Goal: Task Accomplishment & Management: Manage account settings

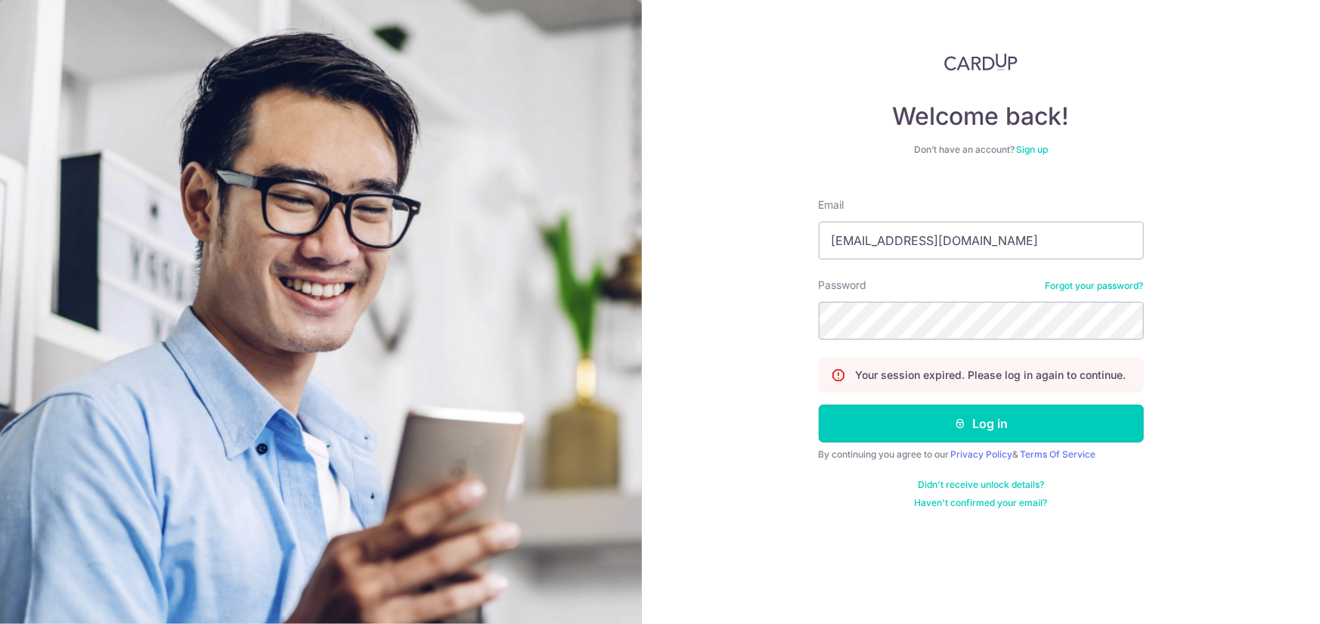
click at [977, 420] on button "Log in" at bounding box center [981, 423] width 325 height 38
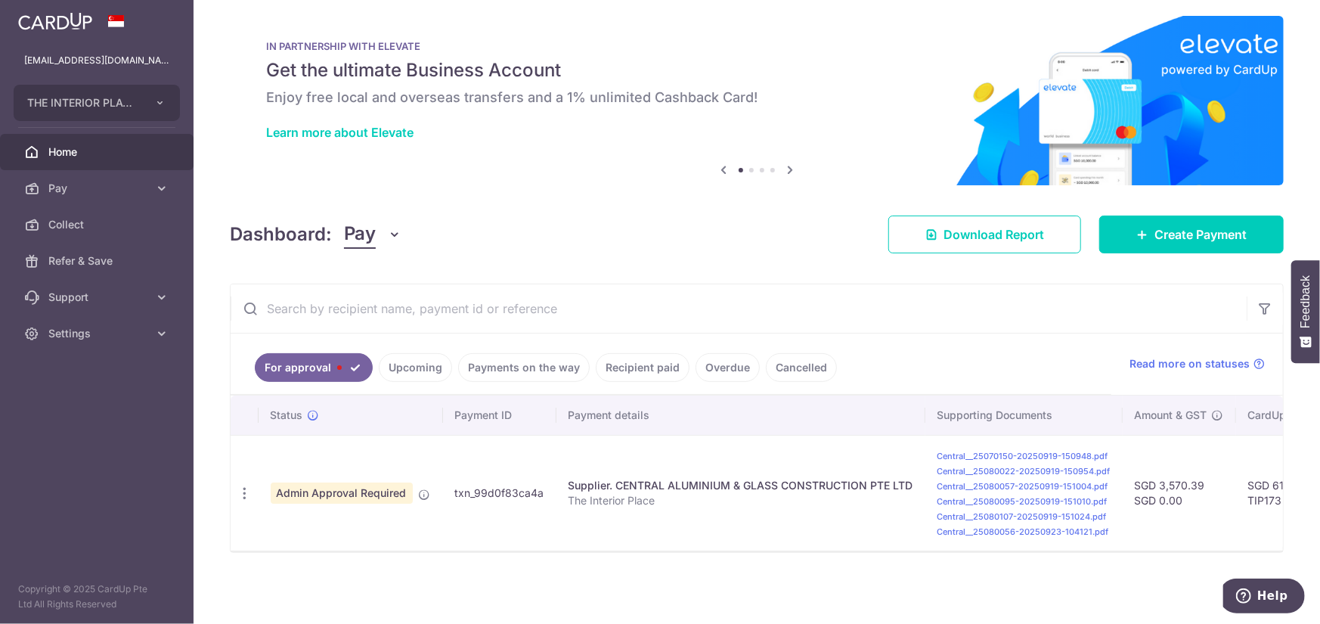
click at [388, 364] on link "Upcoming" at bounding box center [415, 367] width 73 height 29
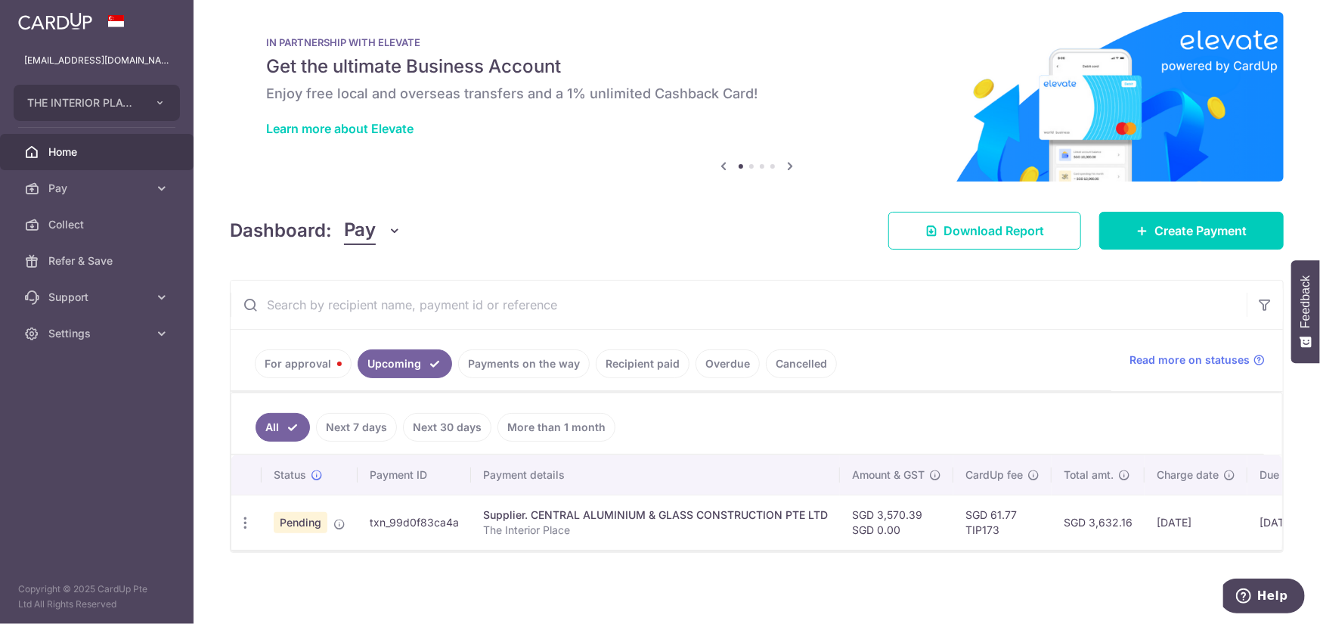
scroll to position [17, 0]
click at [280, 352] on link "For approval" at bounding box center [303, 363] width 97 height 29
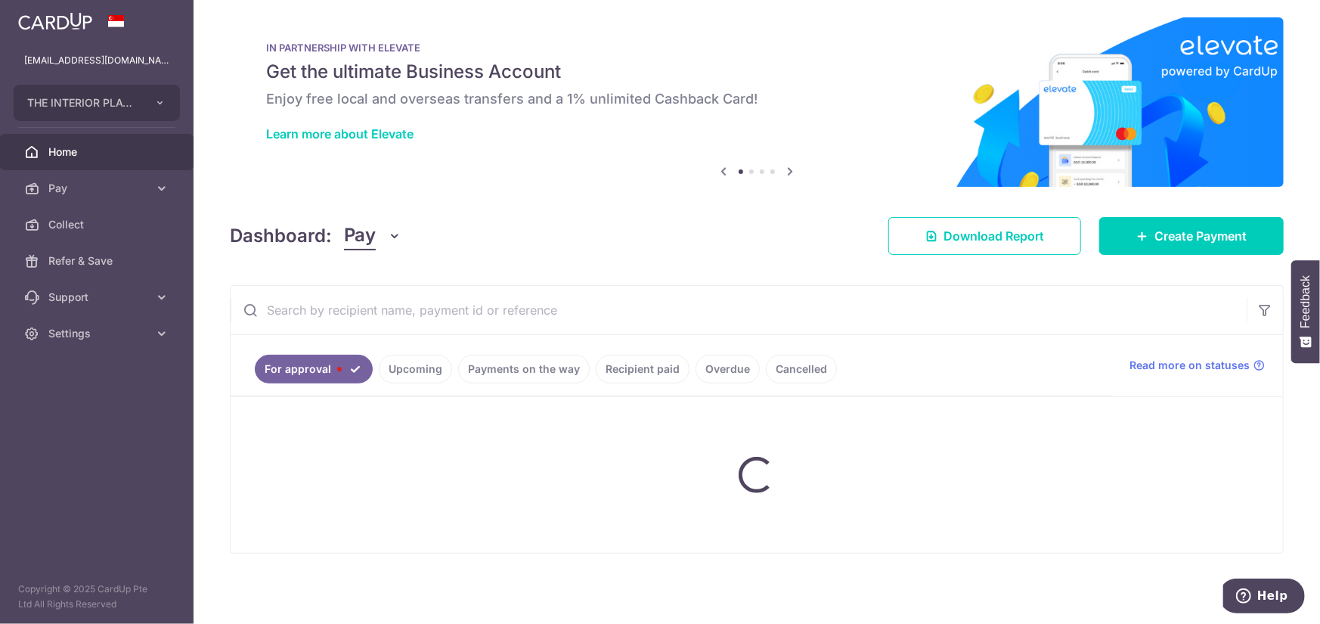
scroll to position [14, 0]
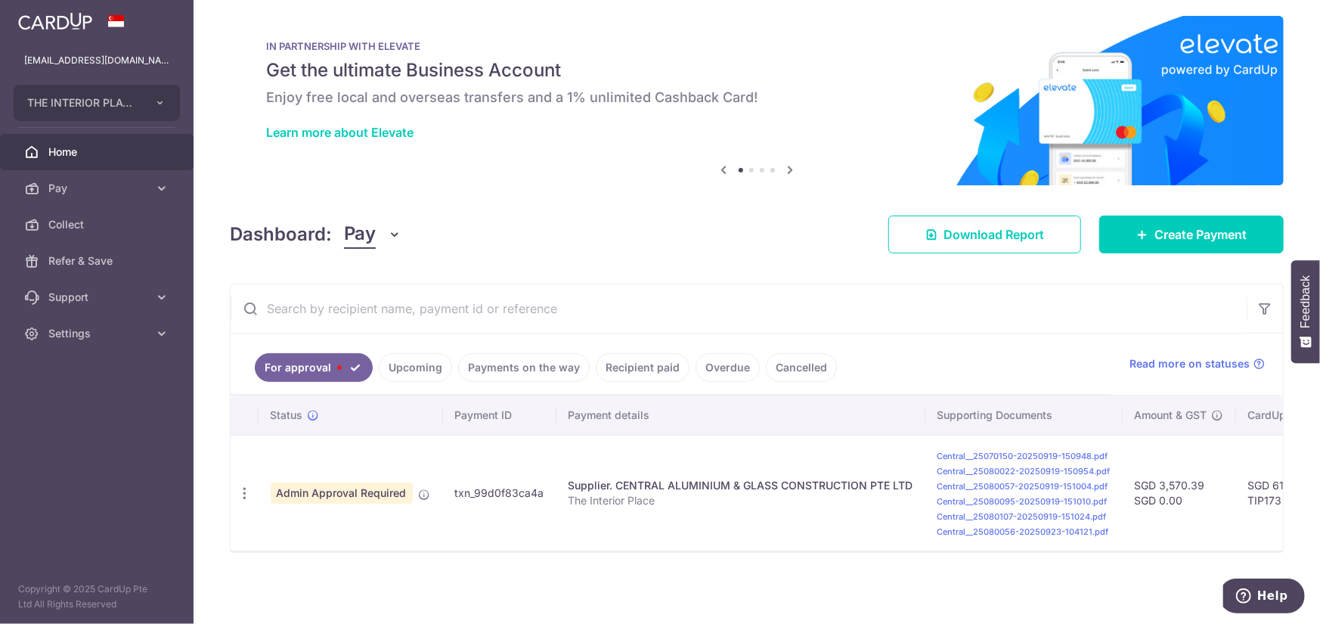
click at [536, 361] on link "Payments on the way" at bounding box center [524, 367] width 132 height 29
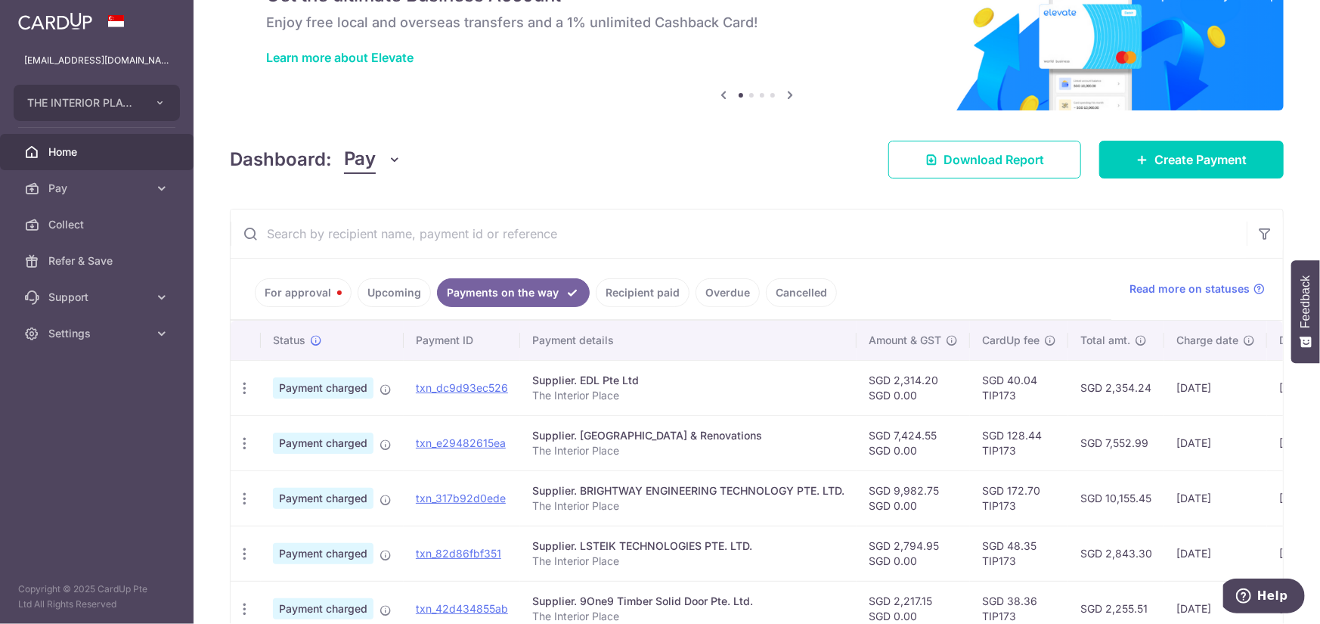
scroll to position [229, 0]
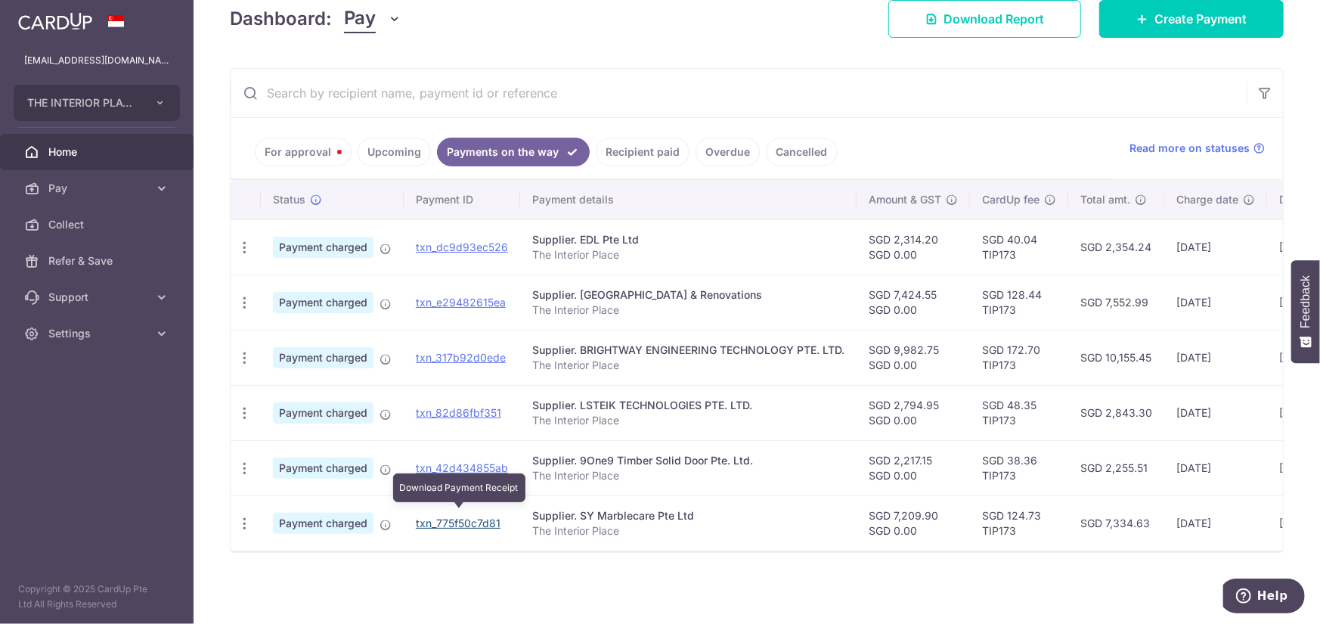
click at [442, 517] on link "txn_775f50c7d81" at bounding box center [458, 522] width 85 height 13
click at [314, 150] on link "For approval" at bounding box center [303, 152] width 97 height 29
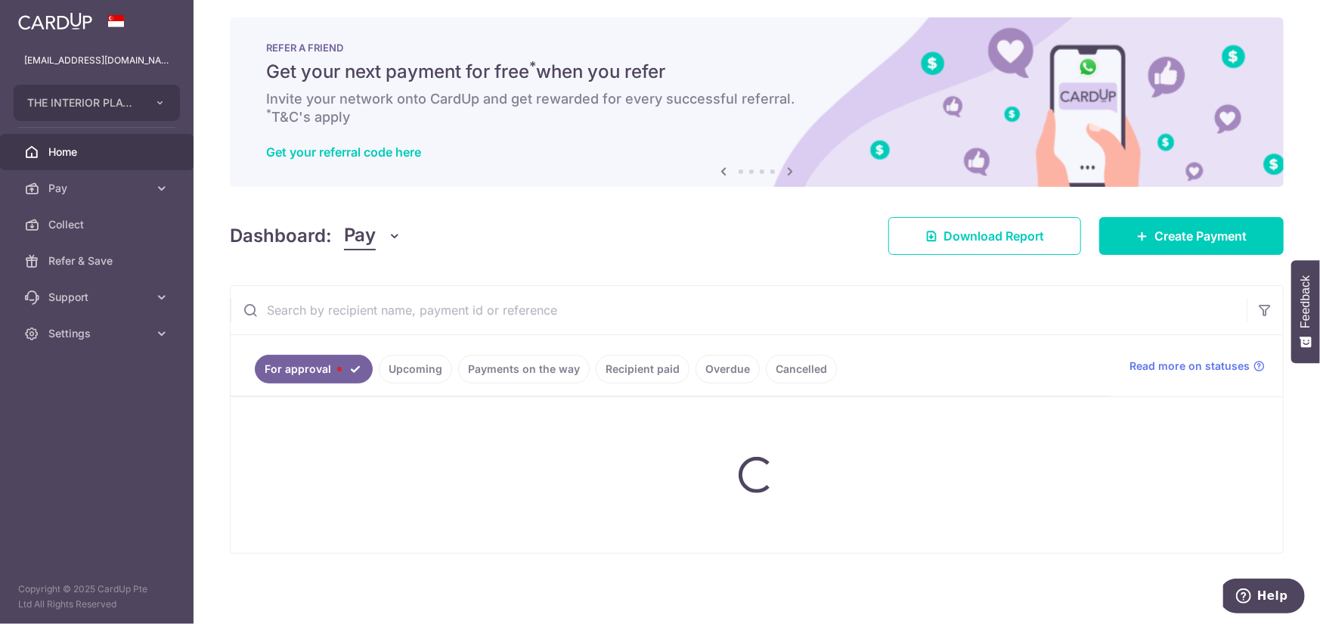
scroll to position [14, 0]
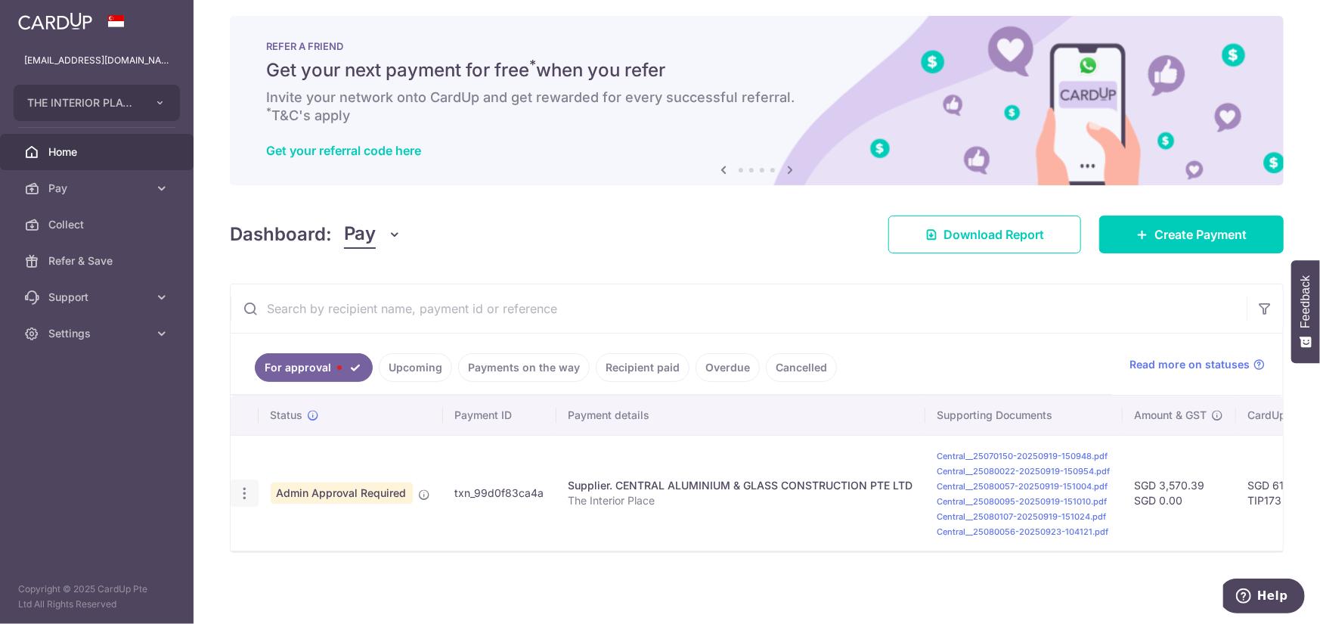
click at [243, 485] on icon "button" at bounding box center [245, 493] width 16 height 16
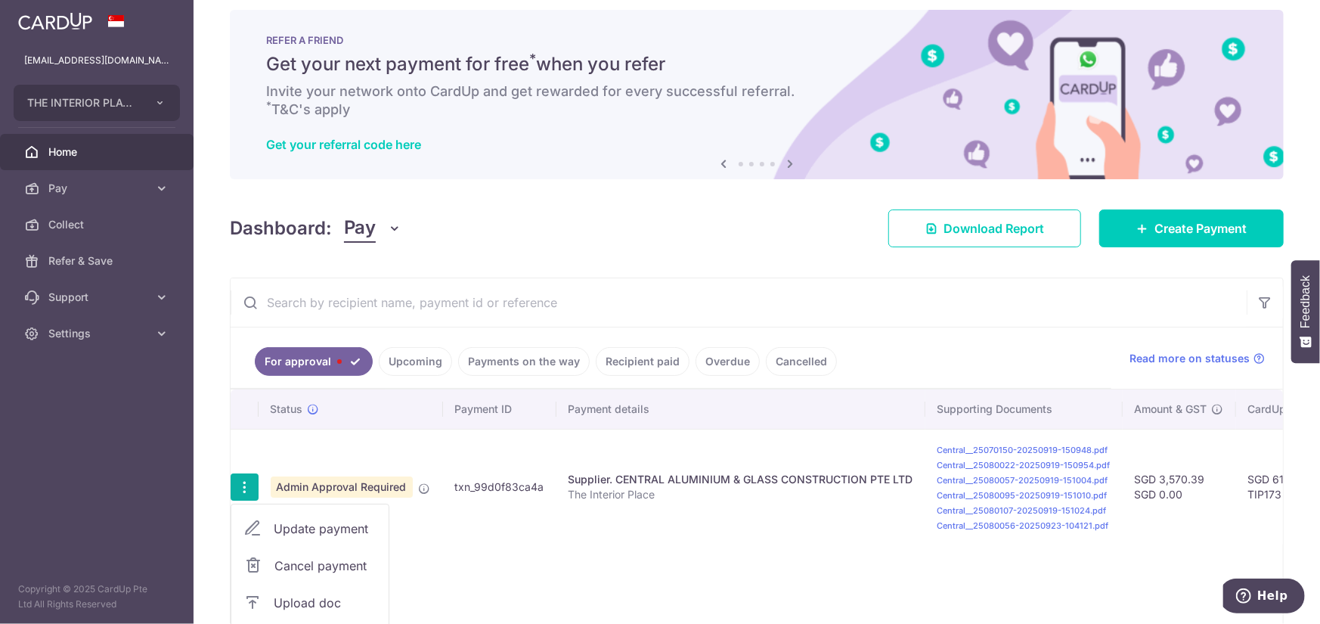
click at [299, 519] on span "Update payment" at bounding box center [325, 528] width 103 height 18
radio input "true"
type input "3,570.39"
type input "0.00"
type input "03/10/2025"
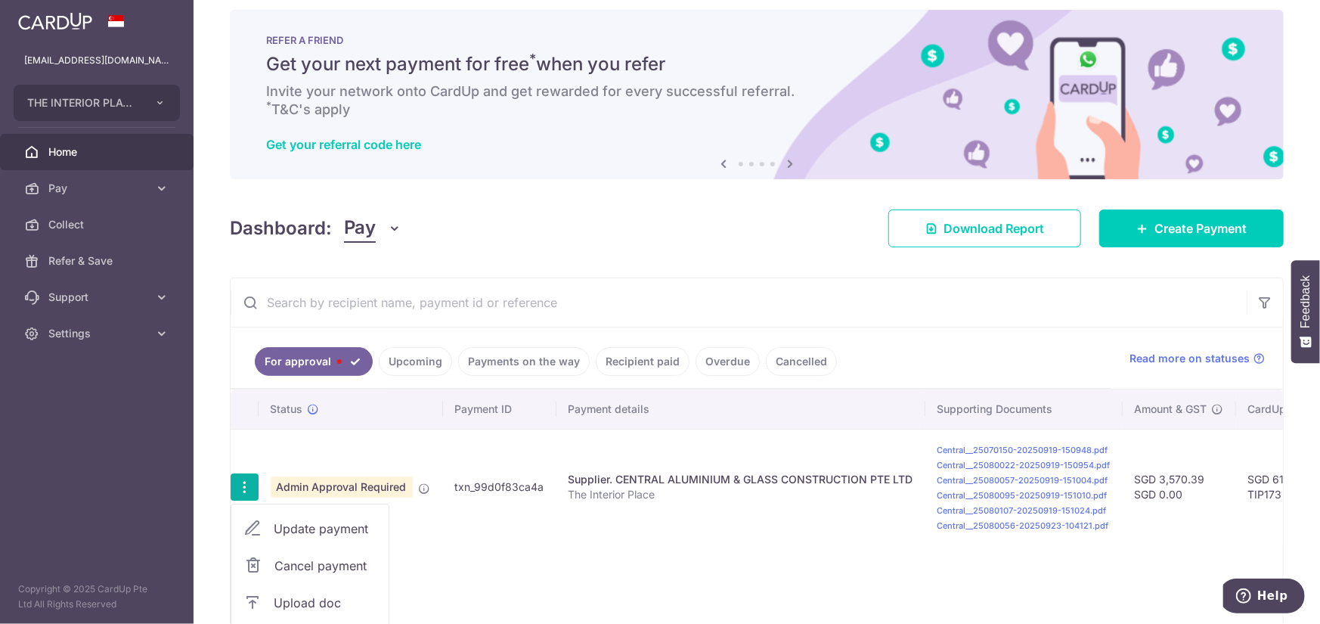
type input "The Interior Place"
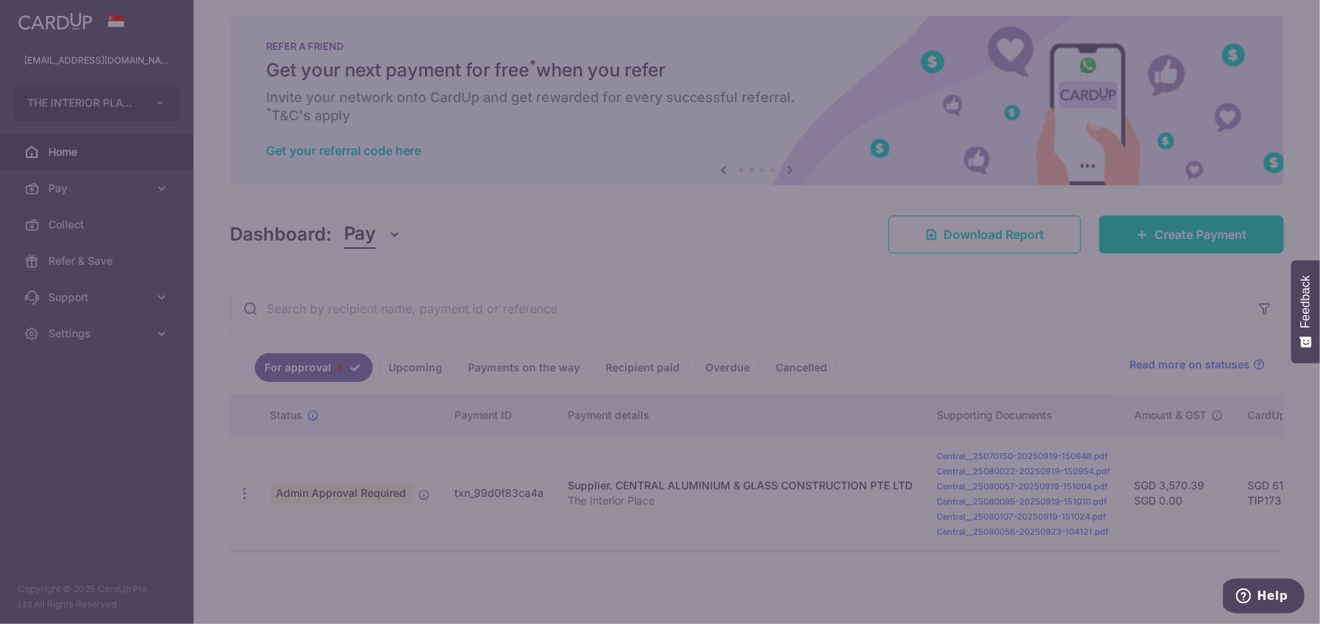
type input "TIP173"
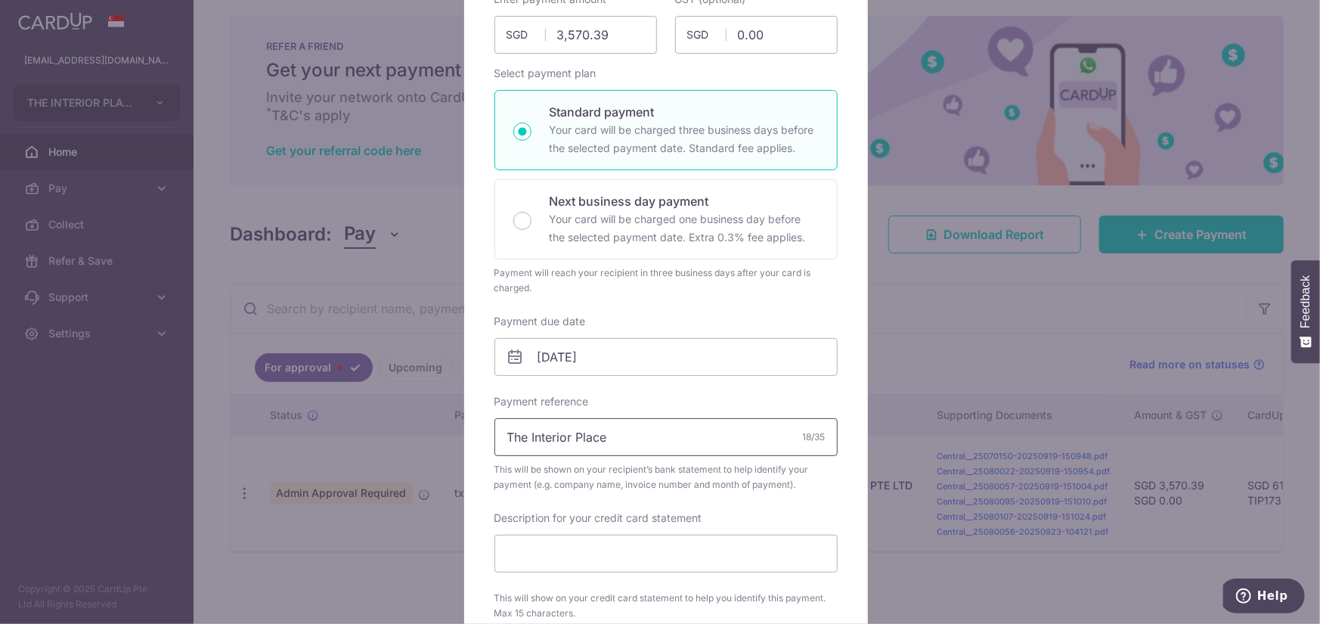
scroll to position [302, 0]
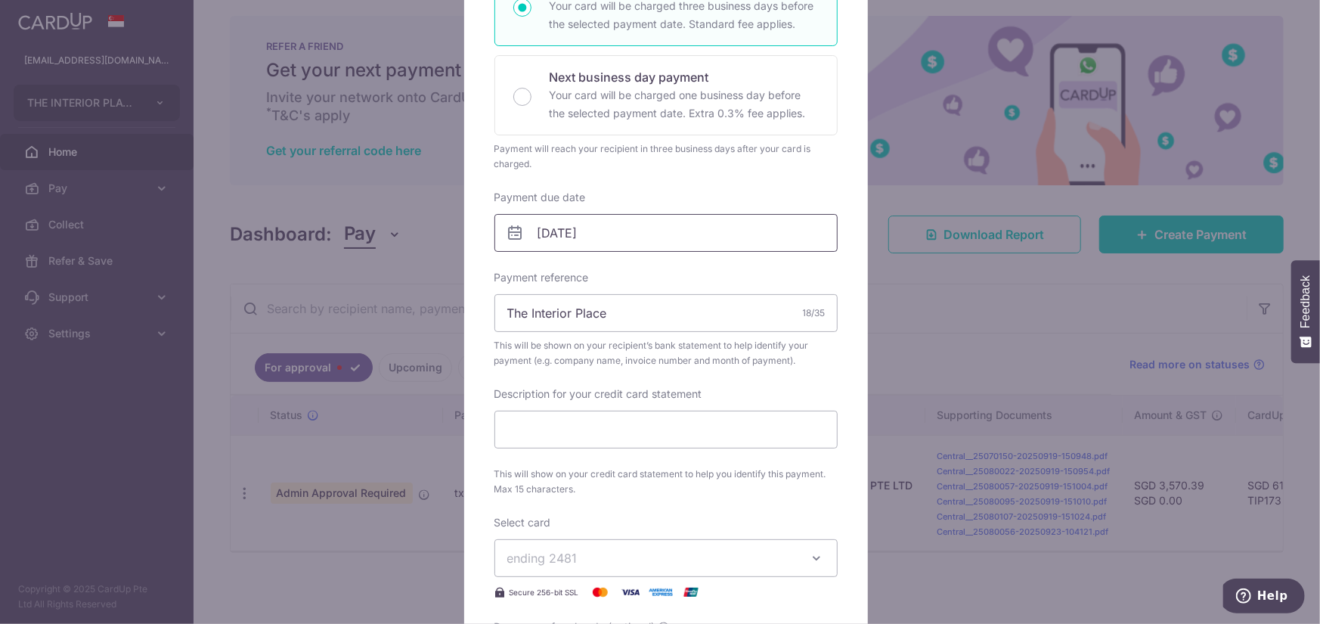
click at [638, 234] on input "03/10/2025" at bounding box center [665, 233] width 343 height 38
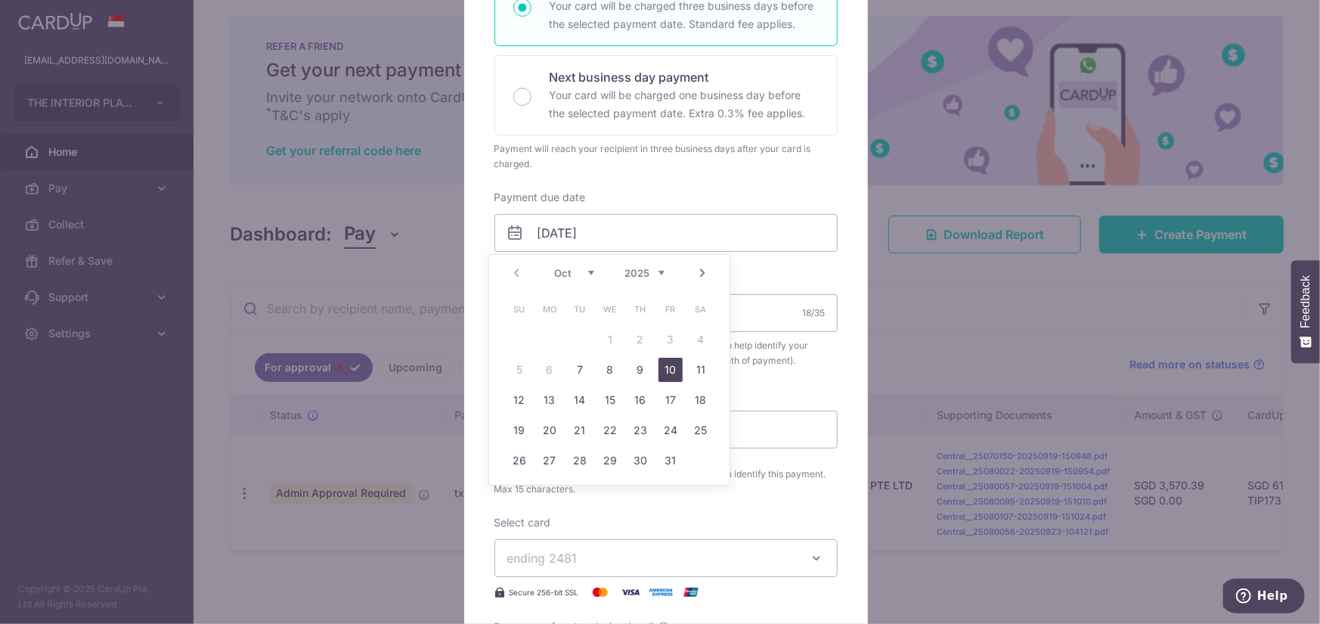
click at [664, 376] on link "10" at bounding box center [670, 369] width 24 height 24
type input "10/10/2025"
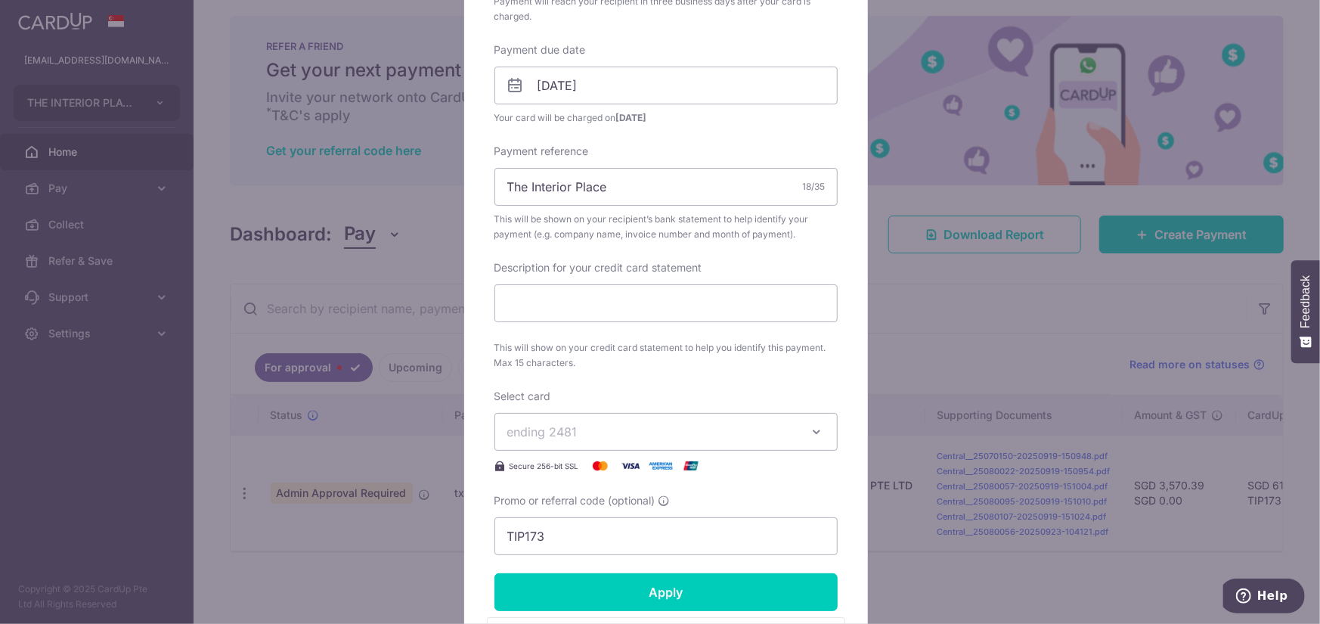
scroll to position [605, 0]
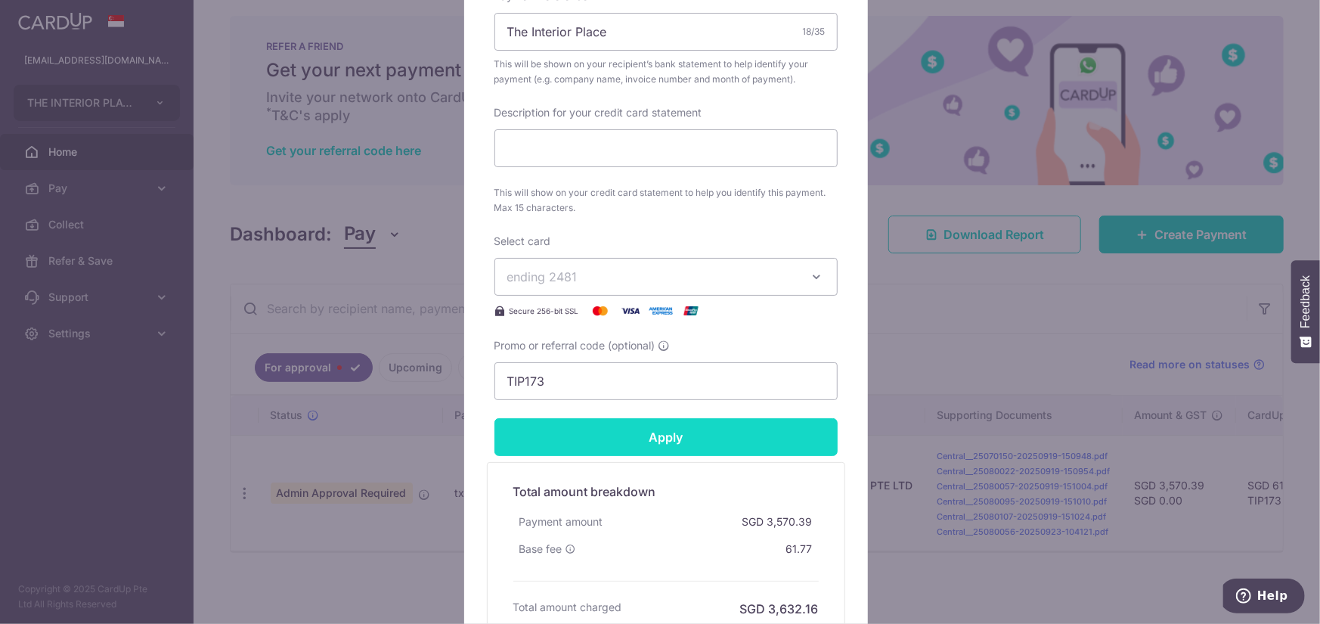
click at [627, 448] on input "Apply" at bounding box center [665, 437] width 343 height 38
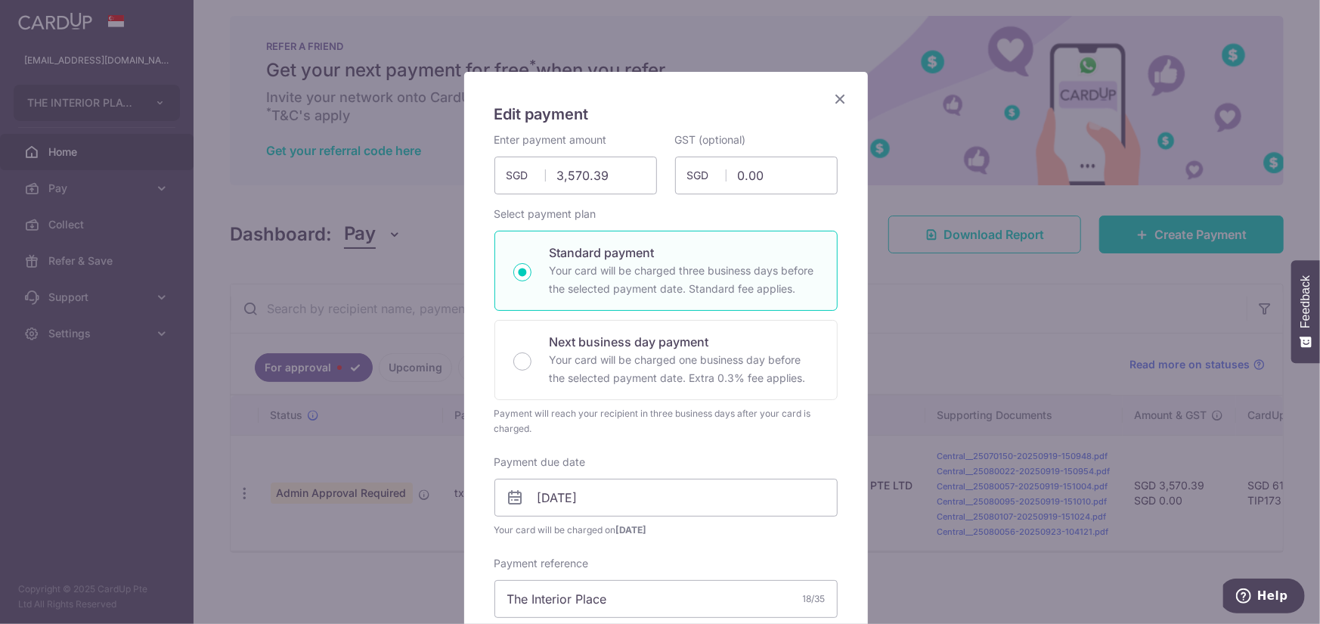
scroll to position [0, 0]
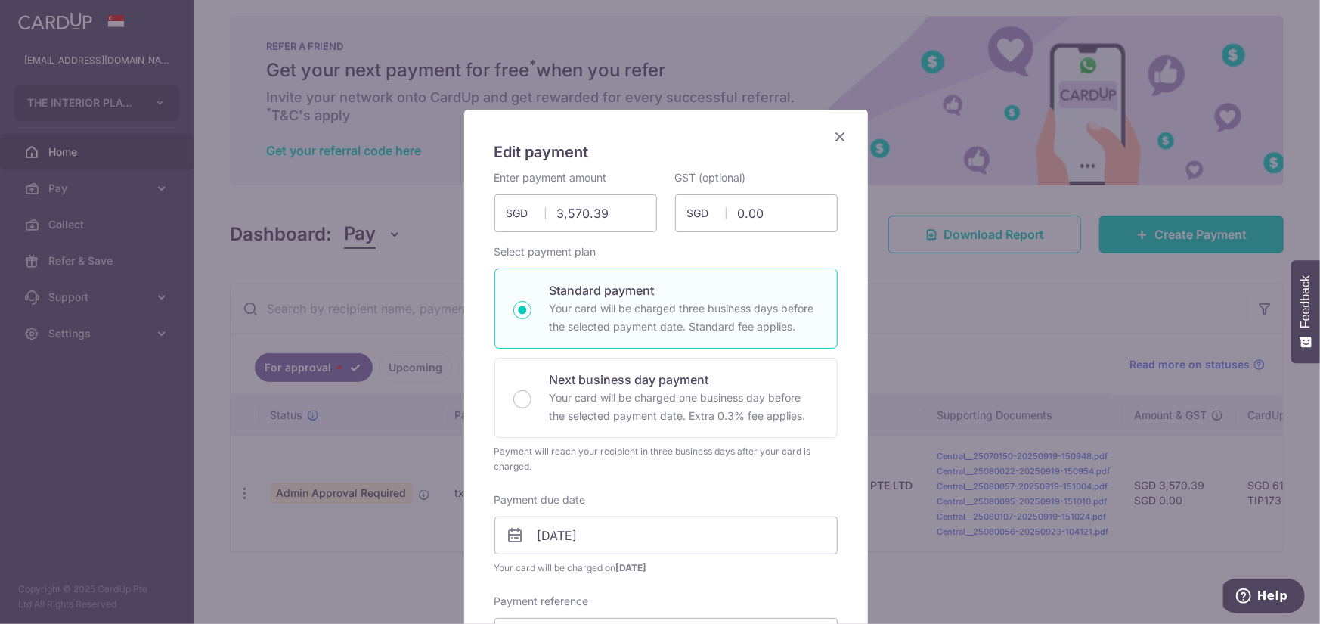
type input "Successfully Applied"
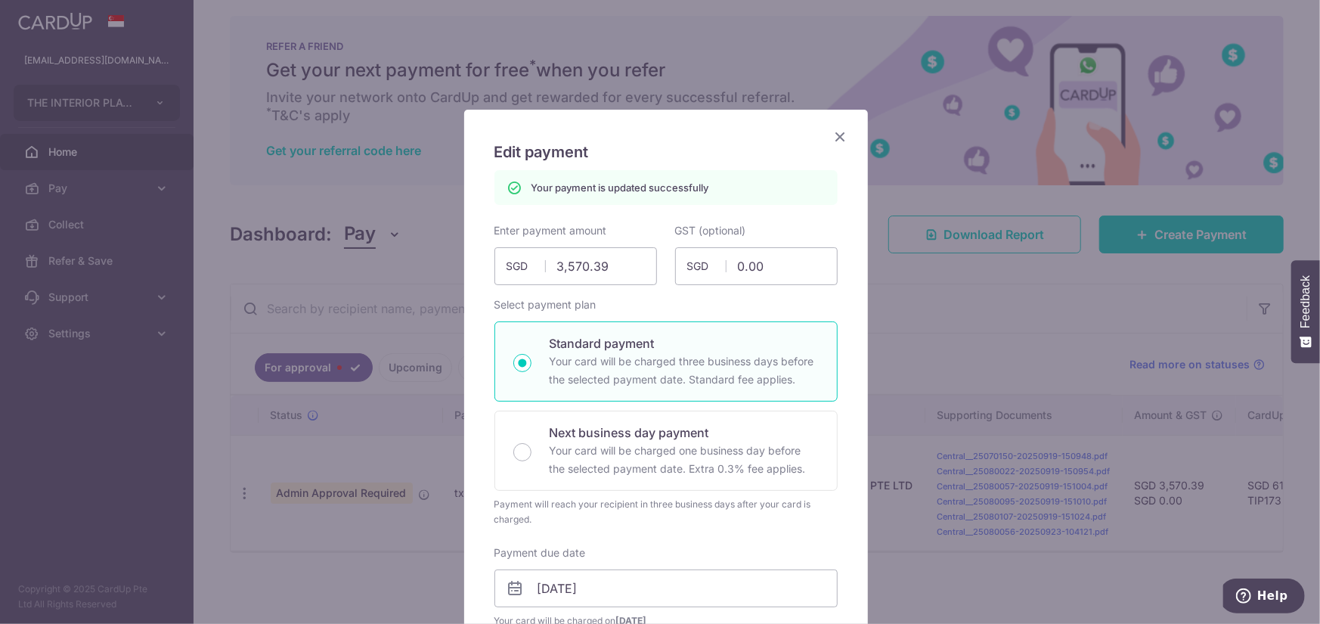
click at [834, 129] on icon "Close" at bounding box center [840, 136] width 18 height 19
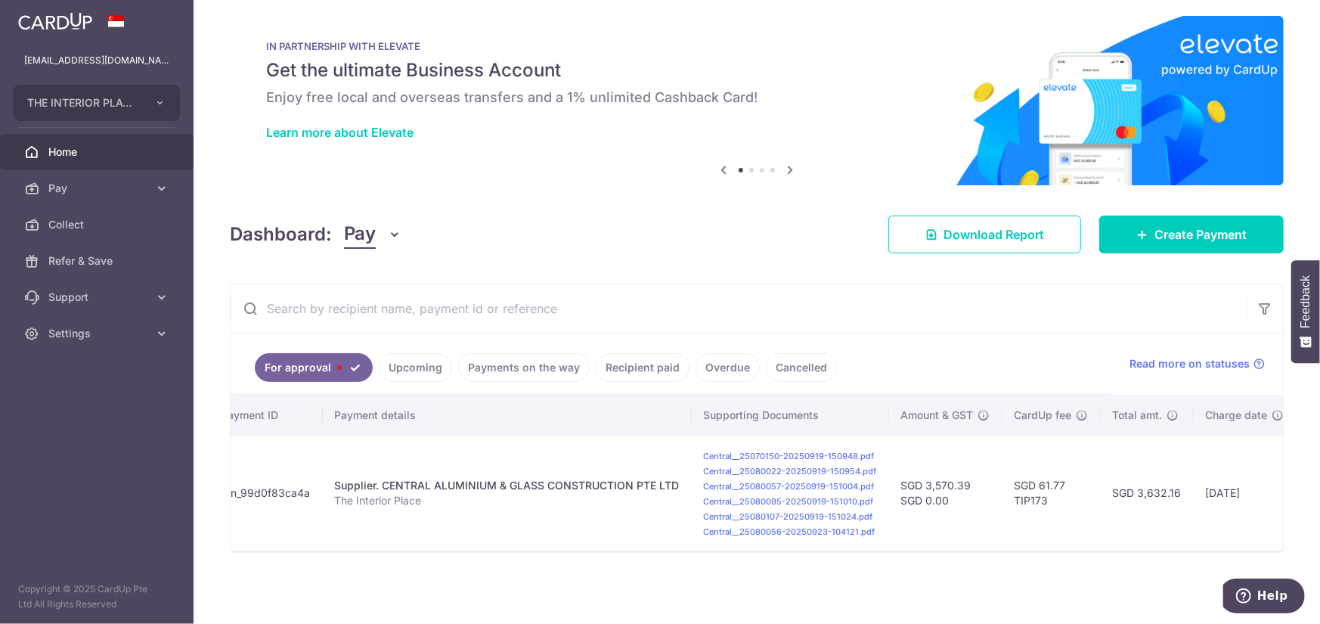
scroll to position [14, 0]
click at [420, 363] on link "Upcoming" at bounding box center [415, 367] width 73 height 29
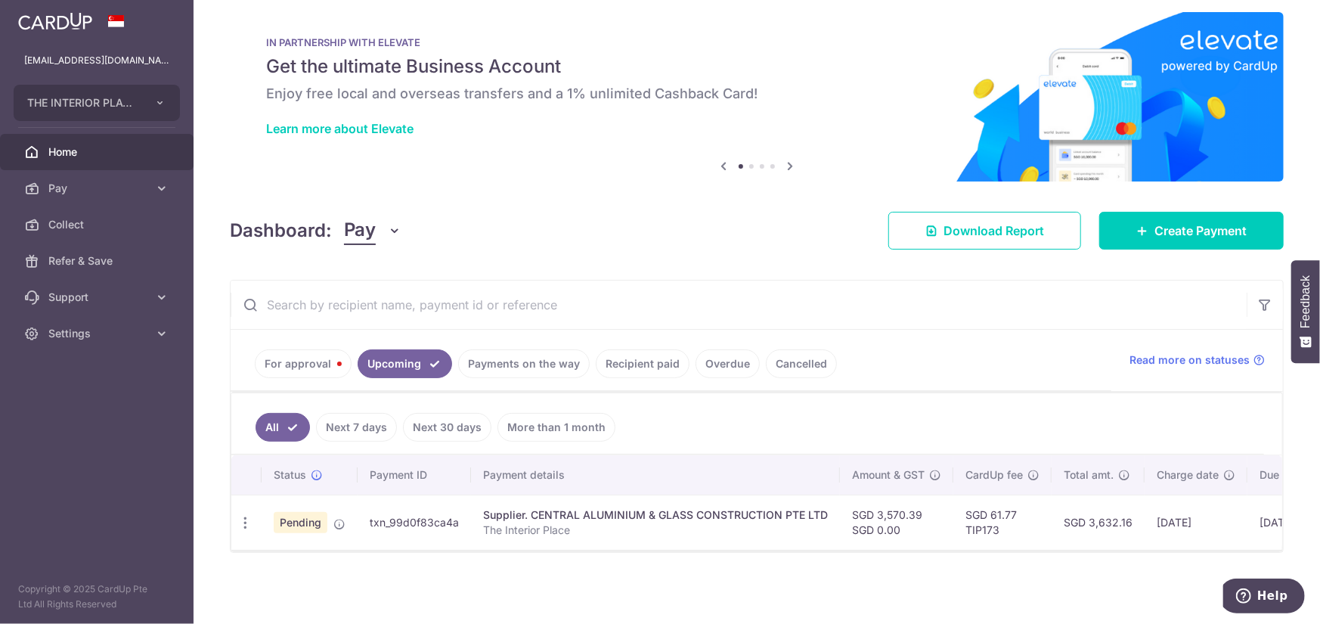
scroll to position [17, 0]
click at [518, 361] on link "Payments on the way" at bounding box center [524, 363] width 132 height 29
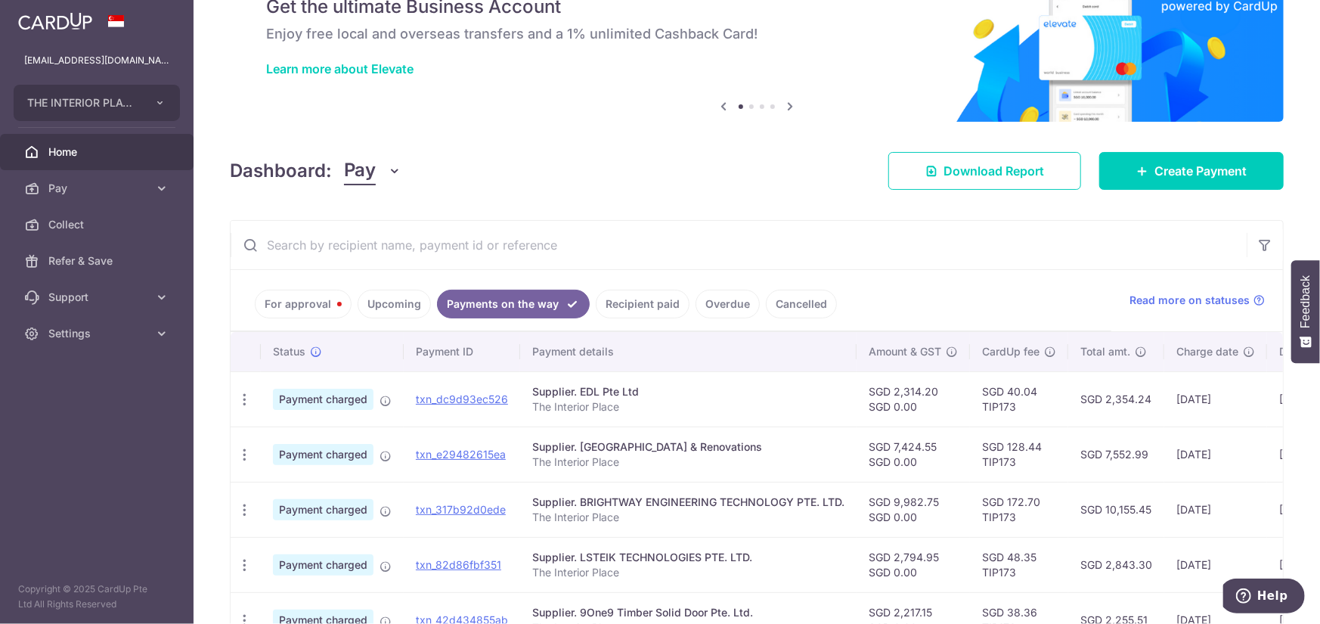
scroll to position [229, 0]
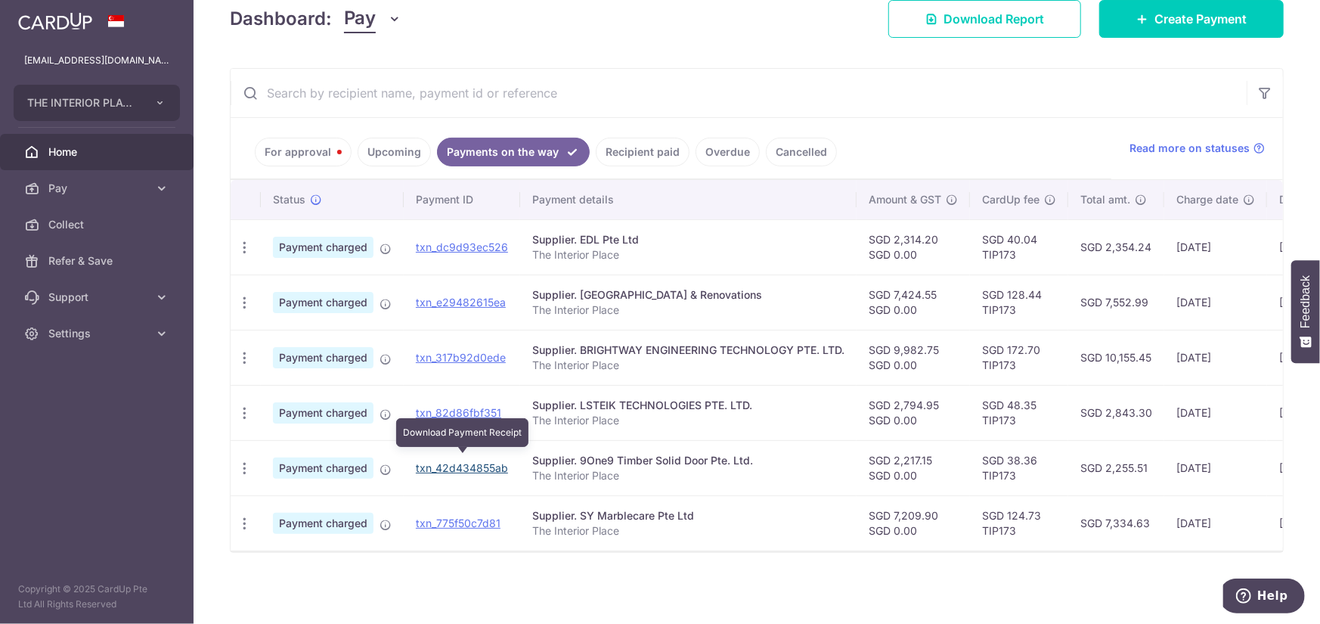
click at [431, 461] on link "txn_42d434855ab" at bounding box center [462, 467] width 92 height 13
click at [720, 565] on div "× Pause Schedule Pause all future payments in this series Pause just this one p…" at bounding box center [756, 312] width 1126 height 624
